Goal: Find specific page/section: Find specific page/section

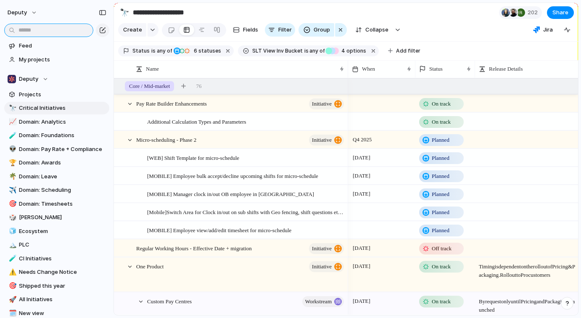
click at [28, 32] on input "text" at bounding box center [48, 30] width 89 height 13
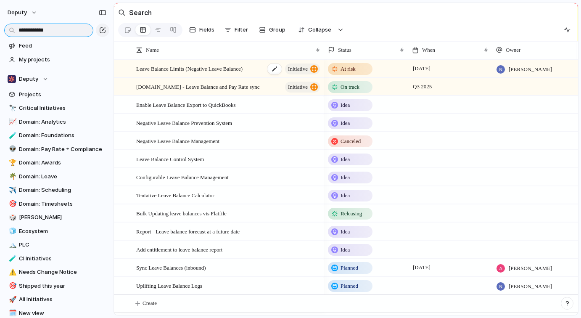
type input "**********"
click at [170, 69] on span "Leave Balance Limits (Negative Leave Balance)" at bounding box center [189, 68] width 106 height 10
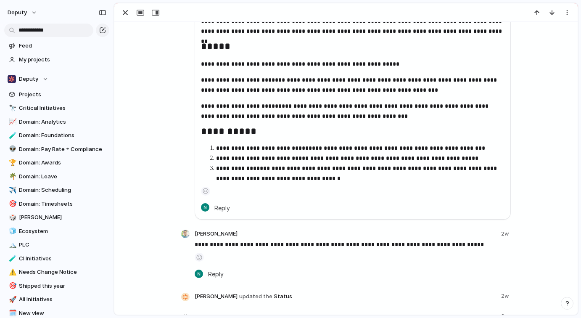
scroll to position [531, 0]
